Goal: Leave review/rating: Leave review/rating

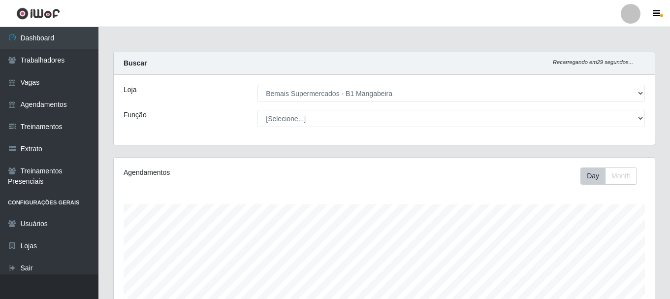
select select "403"
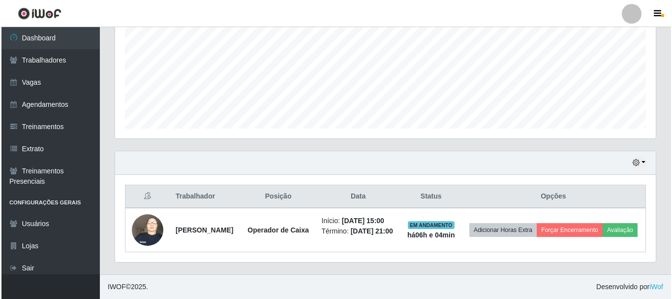
scroll to position [204, 541]
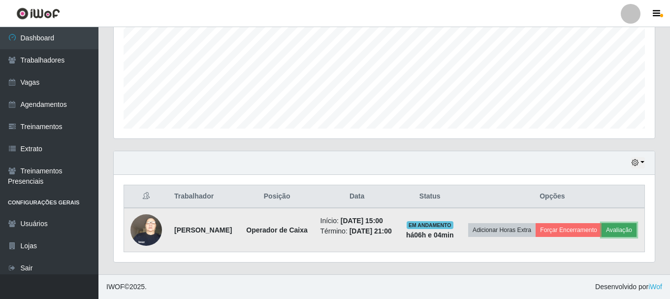
click at [602, 228] on button "Avaliação" at bounding box center [619, 230] width 35 height 14
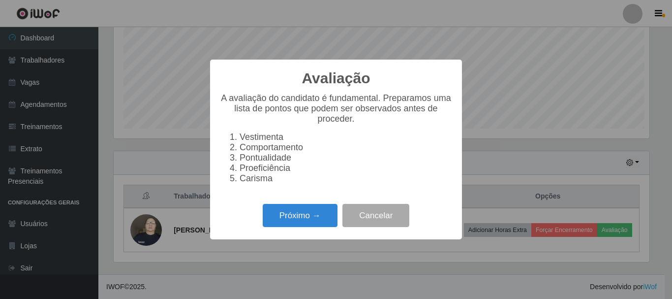
scroll to position [204, 536]
click at [300, 216] on button "Próximo →" at bounding box center [300, 215] width 75 height 23
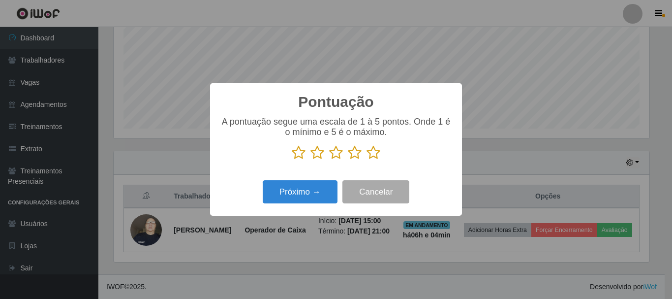
drag, startPoint x: 374, startPoint y: 153, endPoint x: 363, endPoint y: 178, distance: 27.1
click at [373, 159] on icon at bounding box center [374, 152] width 14 height 15
click at [367, 160] on input "radio" at bounding box center [367, 160] width 0 height 0
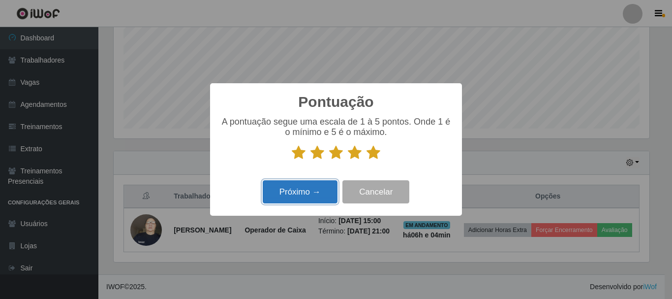
click at [312, 194] on button "Próximo →" at bounding box center [300, 191] width 75 height 23
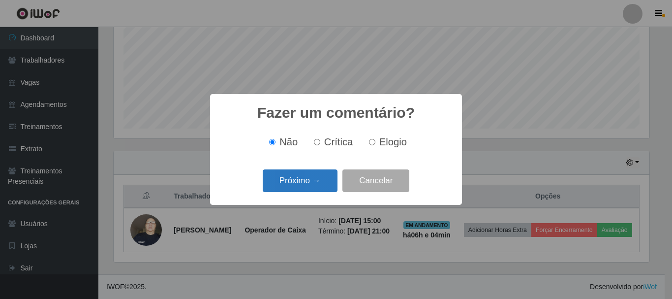
click at [318, 185] on button "Próximo →" at bounding box center [300, 180] width 75 height 23
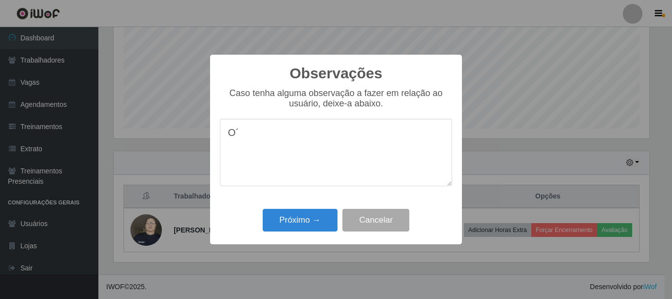
type textarea "O"
type textarea "Ó"
type textarea "B"
type textarea "E"
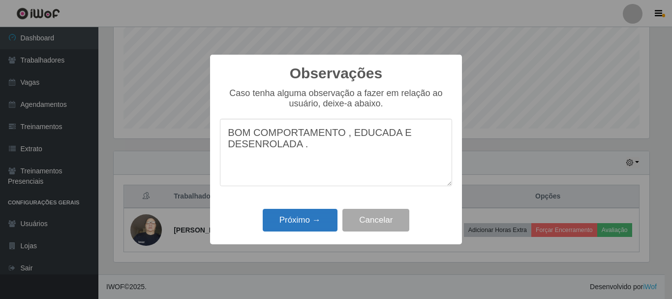
type textarea "BOM COMPORTAMENTO , EDUCADA E DESENROLADA ."
click at [297, 221] on button "Próximo →" at bounding box center [300, 220] width 75 height 23
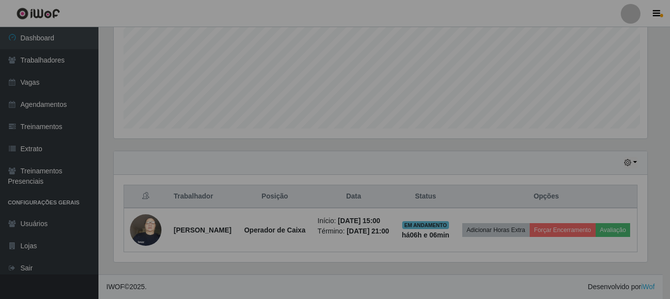
scroll to position [204, 541]
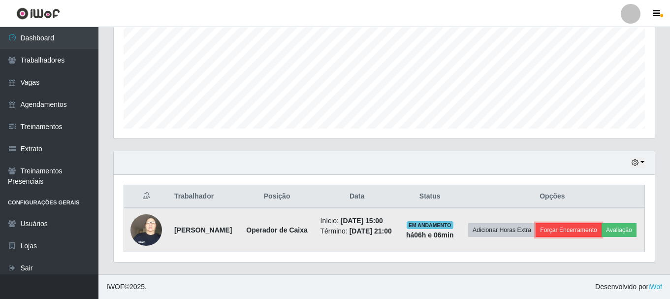
click at [592, 223] on button "Forçar Encerramento" at bounding box center [569, 230] width 66 height 14
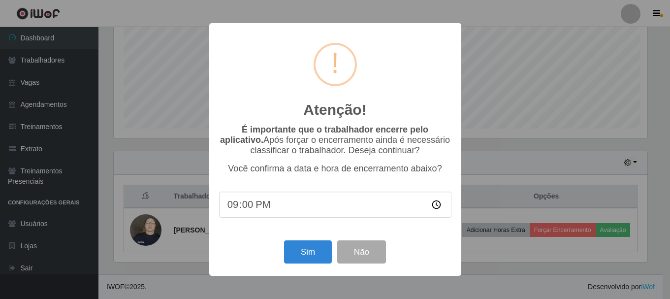
scroll to position [204, 536]
click at [244, 210] on input "21:00" at bounding box center [336, 204] width 232 height 26
type input "21:06"
click at [302, 255] on button "Sim" at bounding box center [309, 251] width 48 height 23
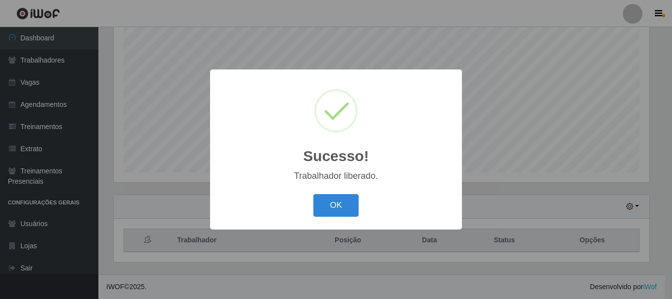
click at [334, 209] on button "OK" at bounding box center [337, 205] width 46 height 23
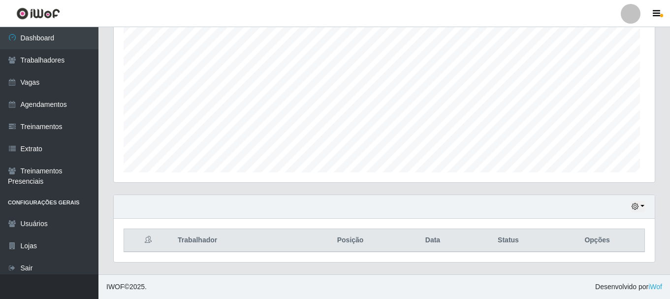
scroll to position [204, 541]
